Goal: Transaction & Acquisition: Purchase product/service

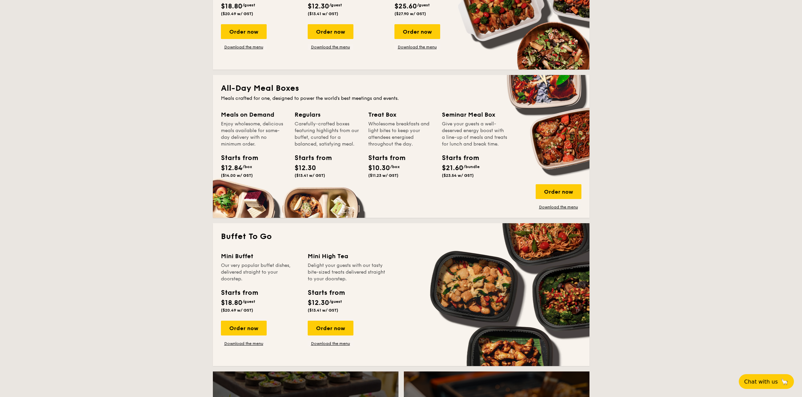
scroll to position [126, 0]
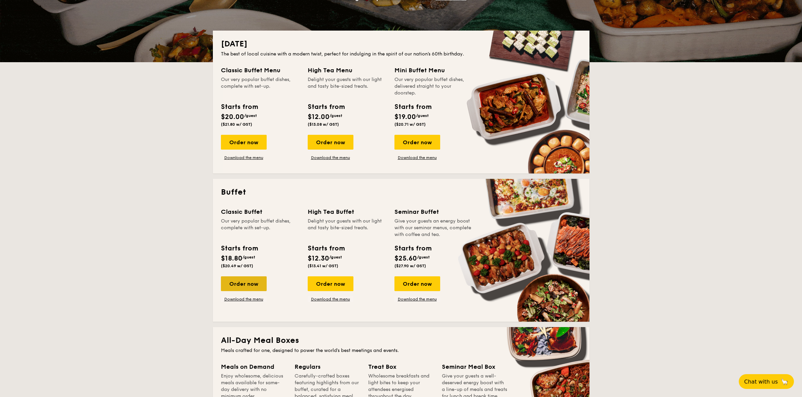
click at [250, 282] on div "Order now" at bounding box center [244, 284] width 46 height 15
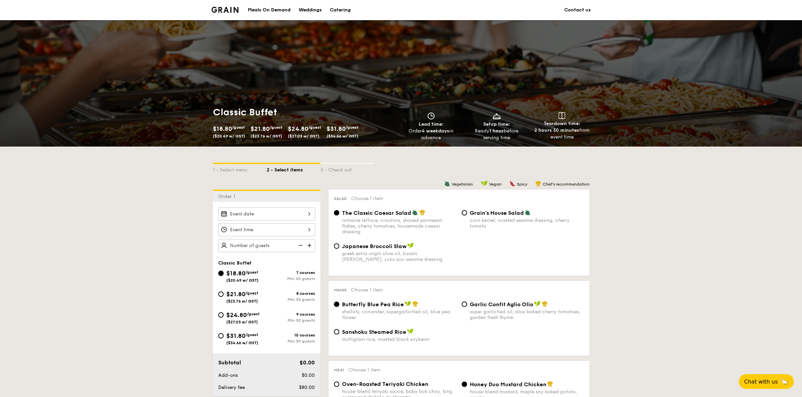
click at [248, 317] on div "$24.80 /guest ($27.03 w/ GST)" at bounding box center [242, 318] width 33 height 14
click at [224, 317] on input "$24.80 /guest ($27.03 w/ GST) 9 courses Min 30 guests" at bounding box center [220, 315] width 5 height 5
radio input "true"
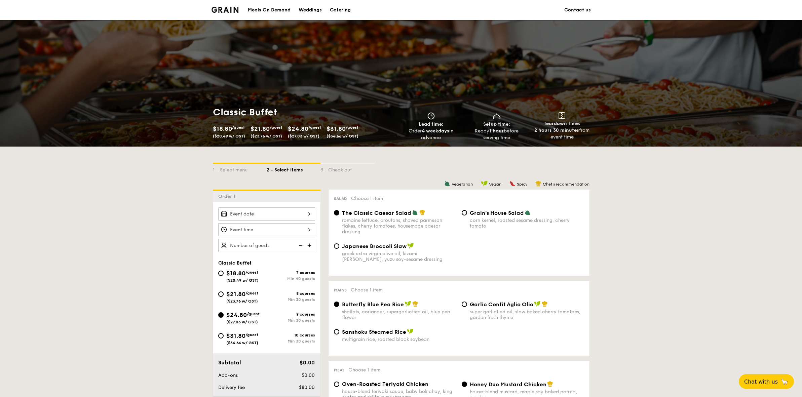
radio input "true"
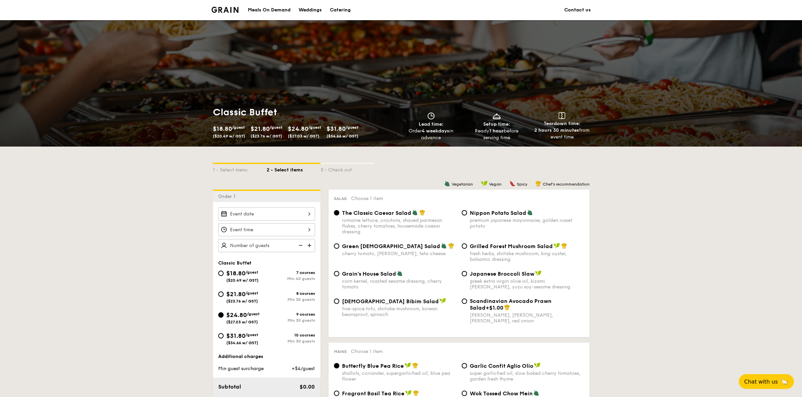
click at [223, 316] on div "$24.80 /guest ($27.03 w/ GST)" at bounding box center [242, 318] width 48 height 14
click at [223, 316] on input "$24.80 /guest ($27.03 w/ GST) 9 courses Min 30 guests" at bounding box center [220, 315] width 5 height 5
click at [250, 295] on span "/guest" at bounding box center [252, 293] width 13 height 5
click at [224, 295] on input "$21.80 /guest ($23.76 w/ GST) 8 courses Min 30 guests" at bounding box center [220, 294] width 5 height 5
radio input "true"
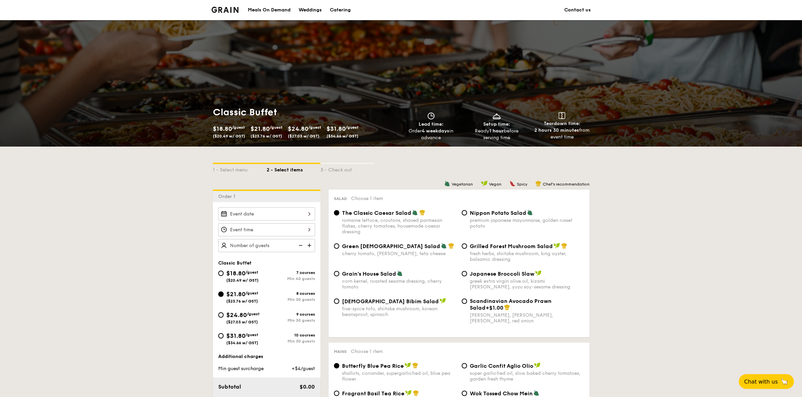
radio input "true"
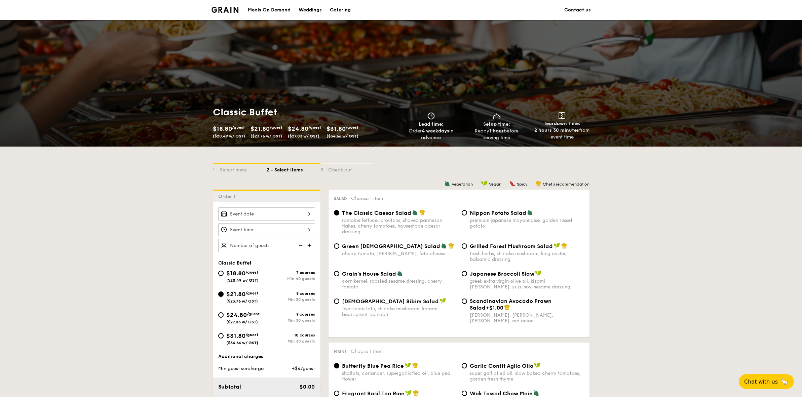
radio input "true"
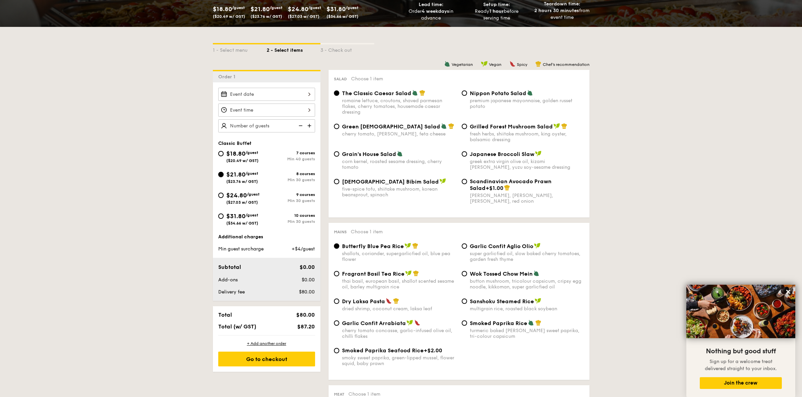
scroll to position [125, 0]
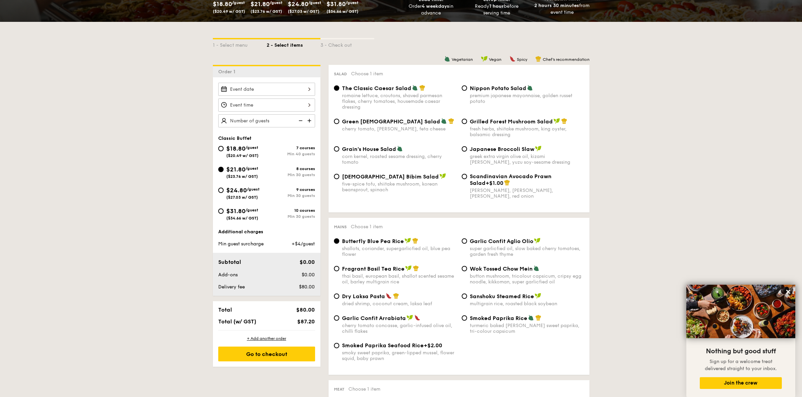
click at [245, 192] on span "$24.80" at bounding box center [236, 190] width 21 height 7
click at [224, 192] on input "$24.80 /guest ($27.03 w/ GST) 9 courses Min 30 guests" at bounding box center [220, 190] width 5 height 5
radio input "true"
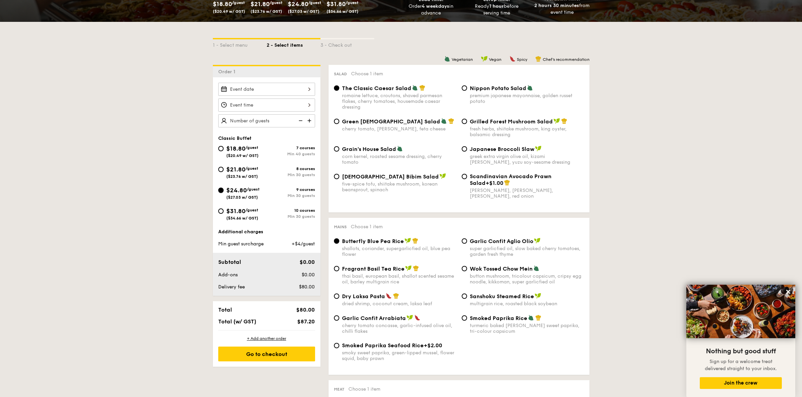
radio input "true"
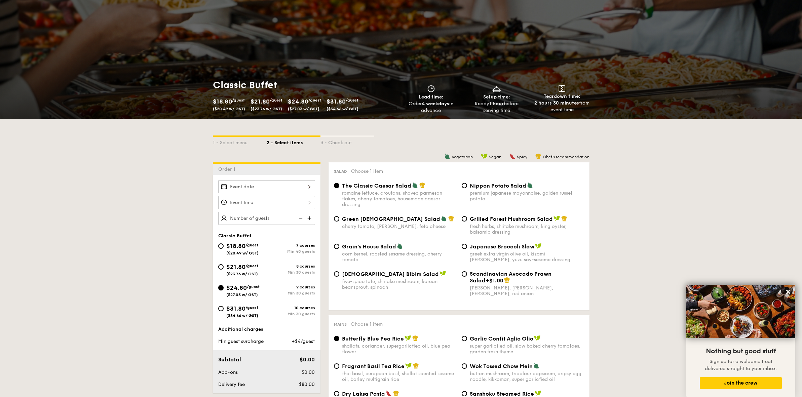
scroll to position [0, 0]
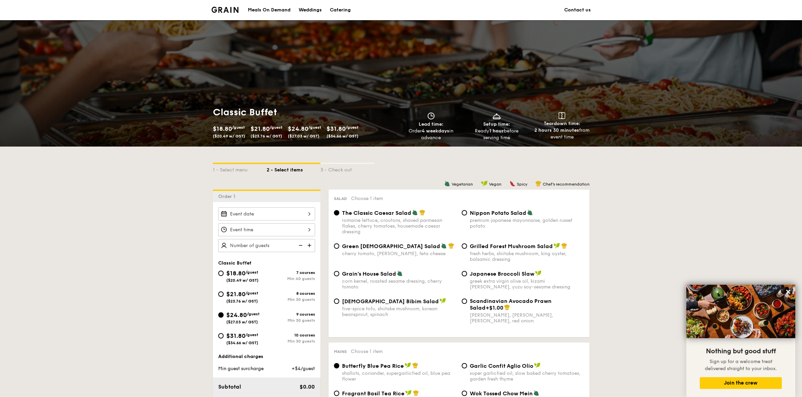
click at [287, 214] on input "Smoked Mesquite Whole Chicken brined in our in-house blend of herbs and spices,…" at bounding box center [266, 214] width 97 height 13
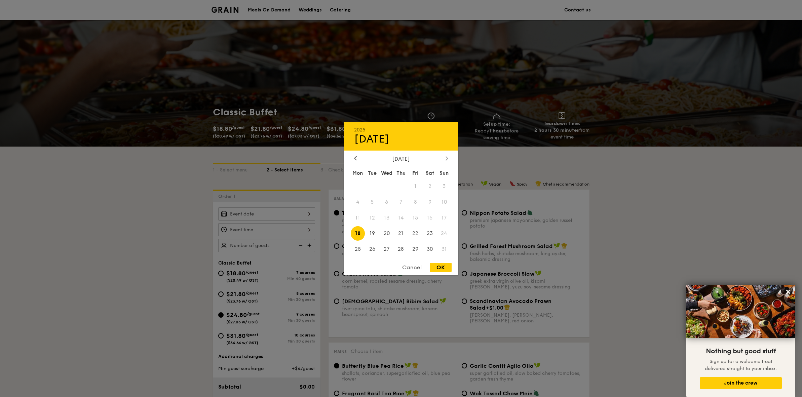
click at [446, 157] on icon at bounding box center [447, 158] width 3 height 4
click at [355, 186] on span "1" at bounding box center [358, 186] width 14 height 14
click at [446, 269] on div "OK" at bounding box center [441, 267] width 22 height 9
type input "[DATE]"
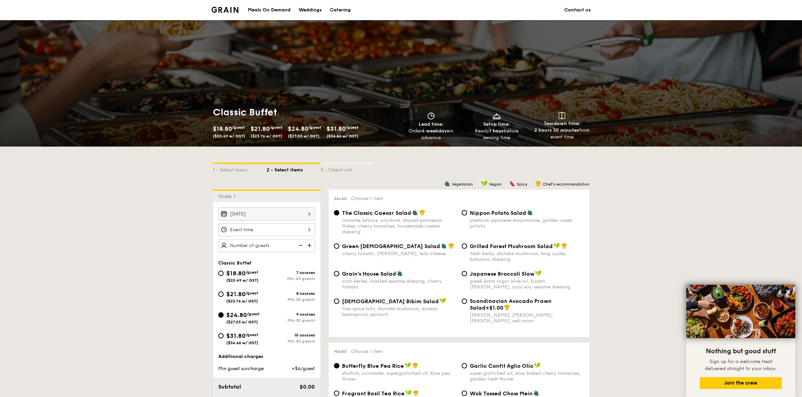
click at [292, 230] on input "Smoked Mesquite Whole Chicken brined in our in-house blend of herbs and spices,…" at bounding box center [266, 229] width 97 height 13
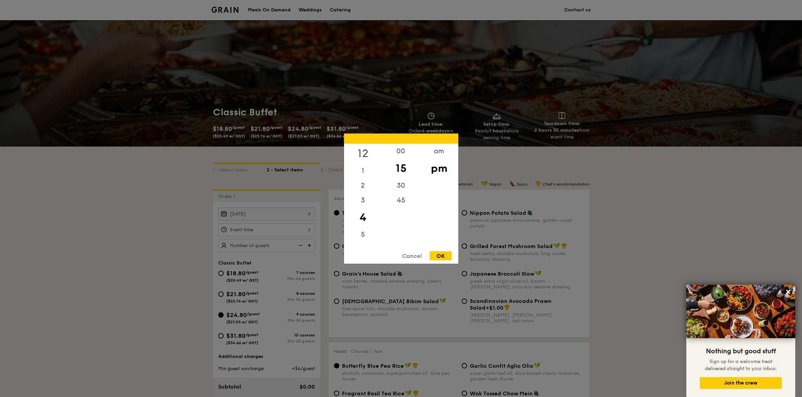
click at [364, 155] on div "12" at bounding box center [363, 154] width 38 height 20
click at [399, 153] on div "00" at bounding box center [401, 154] width 38 height 20
click at [441, 256] on div "OK" at bounding box center [441, 255] width 22 height 9
type input "12:00PM"
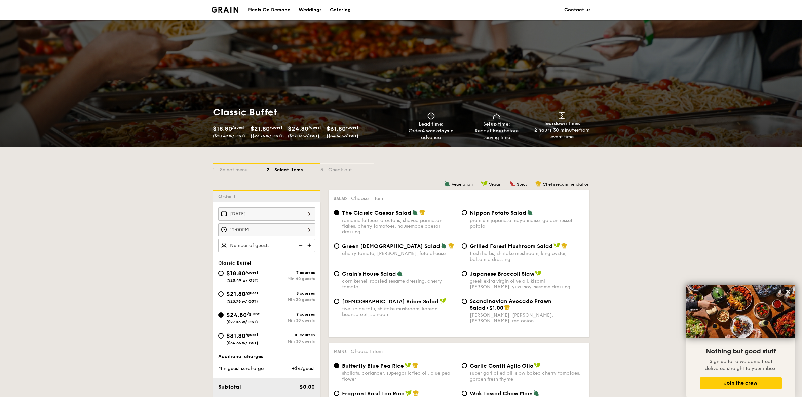
click at [273, 246] on input "text" at bounding box center [266, 245] width 97 height 13
type input "50 guests"
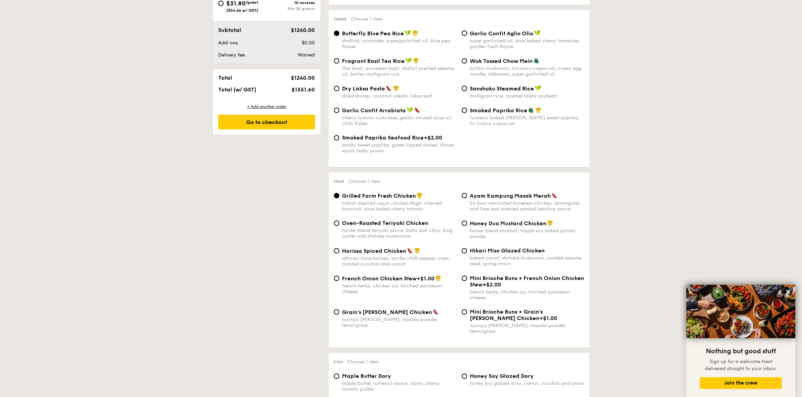
scroll to position [583, 0]
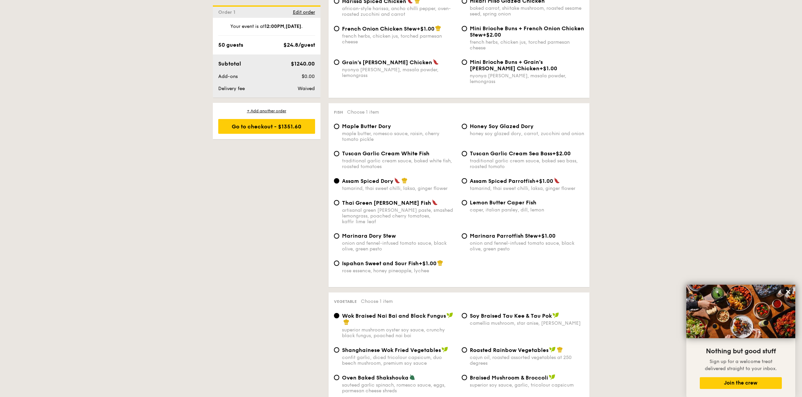
click at [484, 150] on span "Tuscan Garlic Cream Sea Bass" at bounding box center [511, 153] width 82 height 6
click at [467, 151] on input "Tuscan Garlic Cream Sea Bass +$2.00 traditional garlic cream sauce, baked sea b…" at bounding box center [464, 153] width 5 height 5
radio input "true"
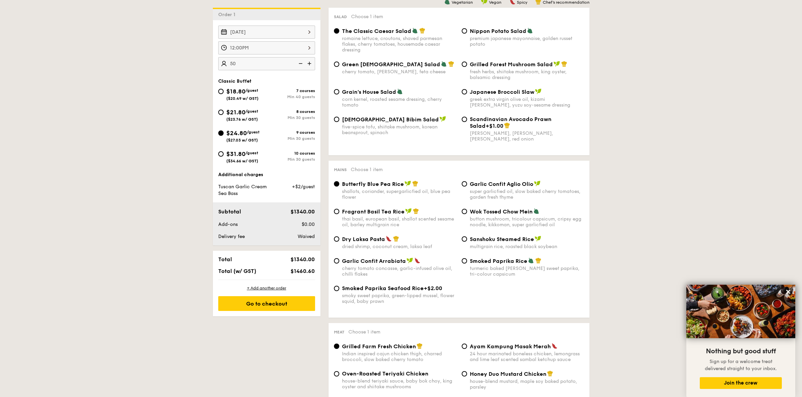
scroll to position [166, 0]
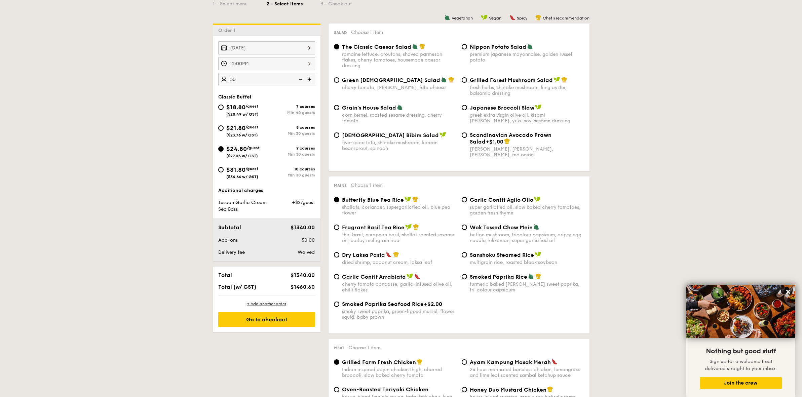
click at [311, 81] on img at bounding box center [310, 79] width 10 height 13
click at [302, 80] on img at bounding box center [300, 79] width 10 height 13
type input "50 guests"
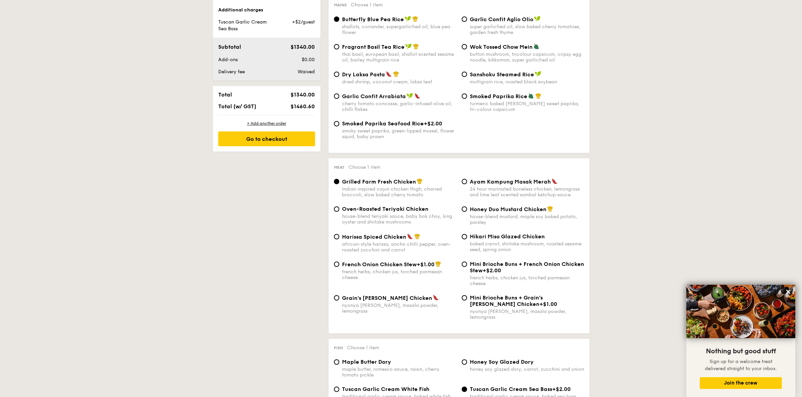
scroll to position [416, 0]
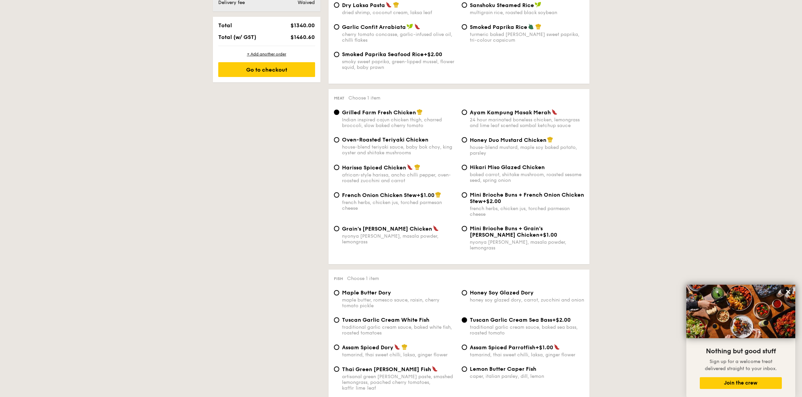
click at [477, 345] on span "Assam Spiced Parrotfish" at bounding box center [503, 348] width 66 height 6
click at [467, 345] on input "Assam Spiced Parrotfish +$1.00 tamarind, thai sweet chilli, laksa, ginger flower" at bounding box center [464, 347] width 5 height 5
radio input "true"
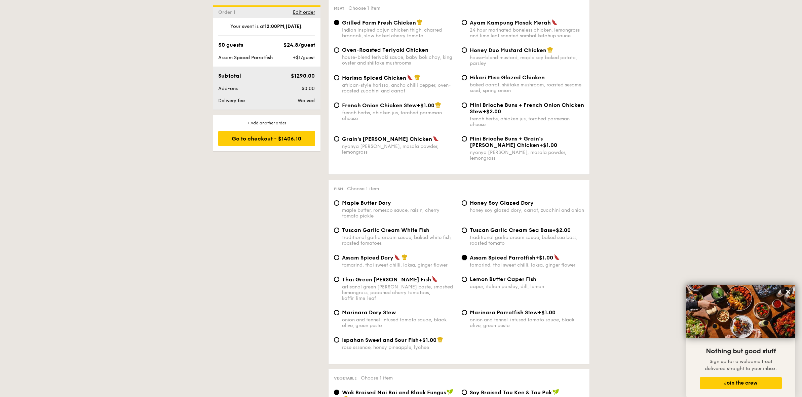
scroll to position [534, 0]
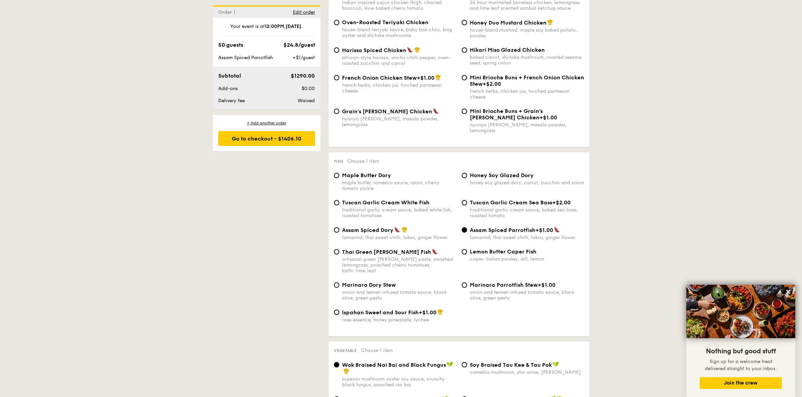
click at [372, 282] on span "Marinara Dory Stew" at bounding box center [369, 285] width 54 height 6
click at [339, 283] on input "Marinara Dory Stew onion and fennel-infused tomato sauce, black olive, green pe…" at bounding box center [336, 285] width 5 height 5
radio input "true"
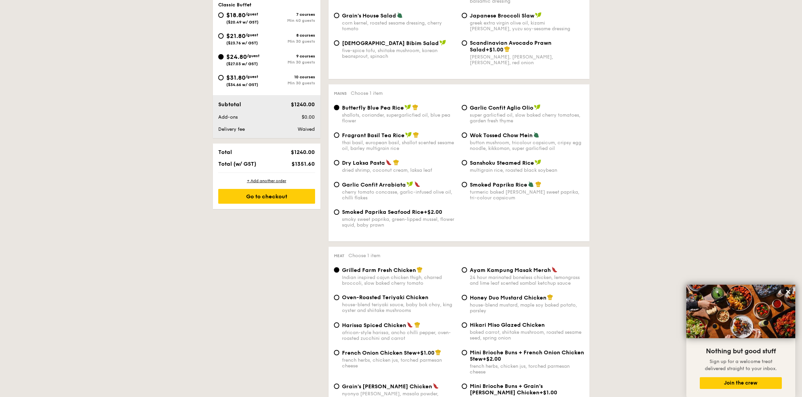
scroll to position [110, 0]
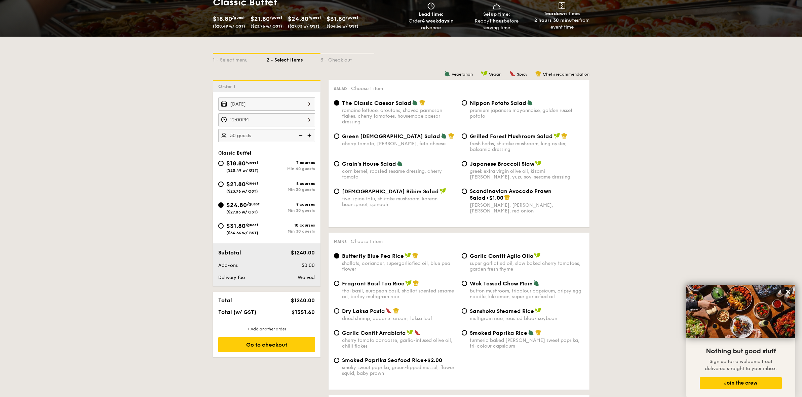
click at [308, 135] on img at bounding box center [310, 135] width 10 height 13
type input "55 guests"
